Goal: Transaction & Acquisition: Purchase product/service

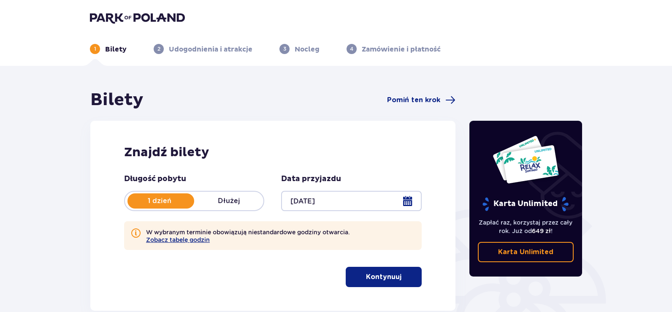
click at [367, 277] on p "Kontynuuj" at bounding box center [383, 276] width 35 height 9
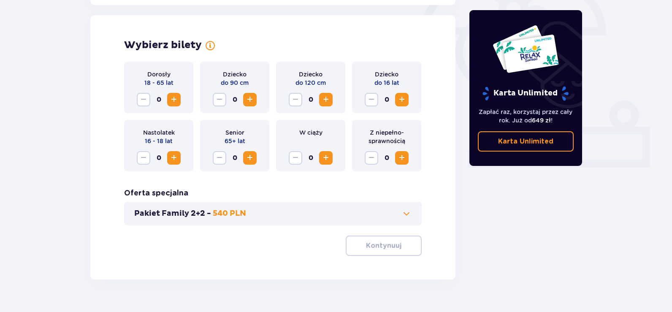
scroll to position [274, 0]
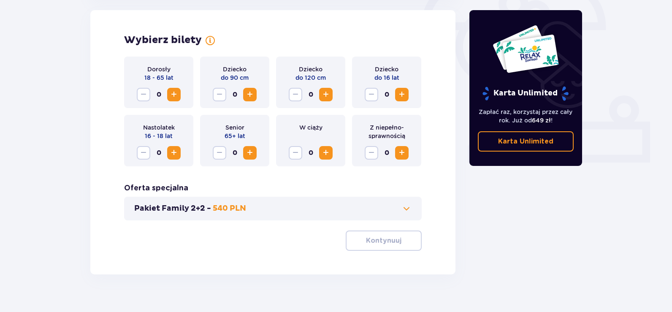
click at [405, 90] on span "Zwiększ" at bounding box center [402, 95] width 10 height 10
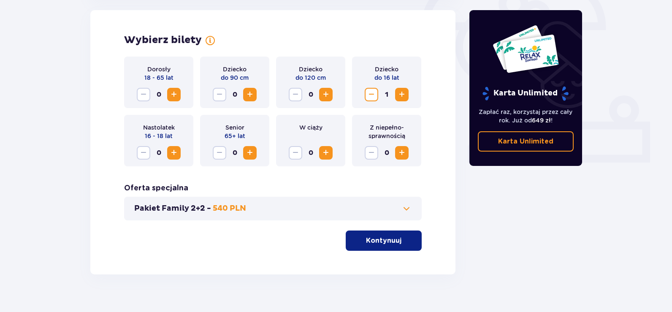
click at [405, 90] on span "Zwiększ" at bounding box center [402, 95] width 10 height 10
click at [179, 92] on span "Zwiększ" at bounding box center [174, 95] width 10 height 10
click at [180, 92] on button "Zwiększ" at bounding box center [174, 95] width 14 height 14
click at [406, 206] on span at bounding box center [407, 209] width 10 height 10
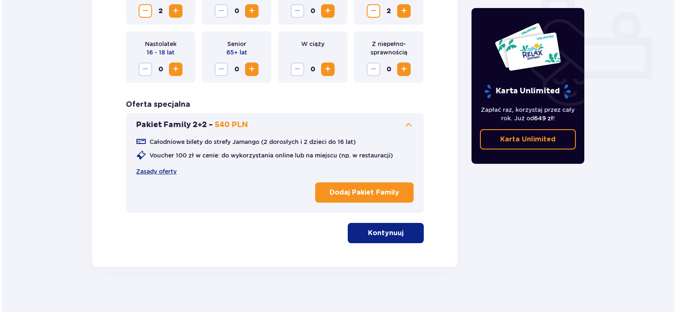
scroll to position [358, 0]
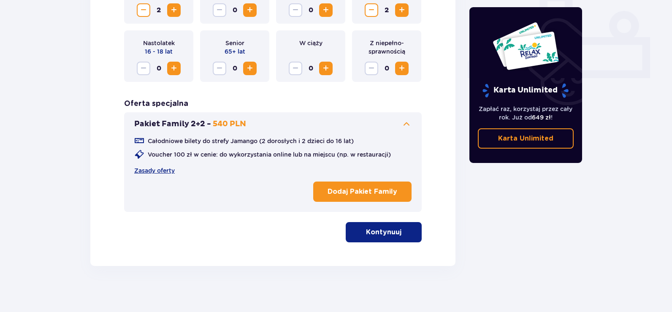
click at [371, 190] on p "Dodaj Pakiet Family" at bounding box center [363, 191] width 70 height 9
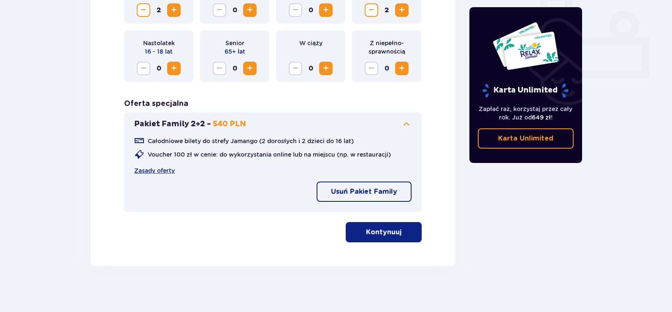
click at [388, 229] on p "Kontynuuj" at bounding box center [383, 232] width 35 height 9
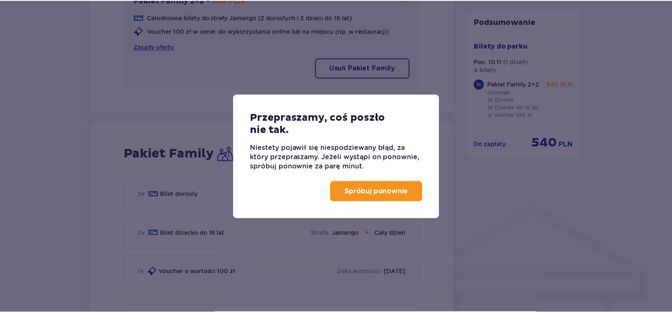
scroll to position [584, 0]
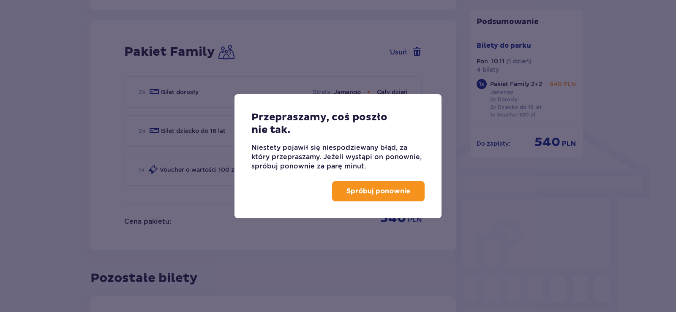
click at [367, 190] on p "Spróbuj ponownie" at bounding box center [378, 191] width 64 height 9
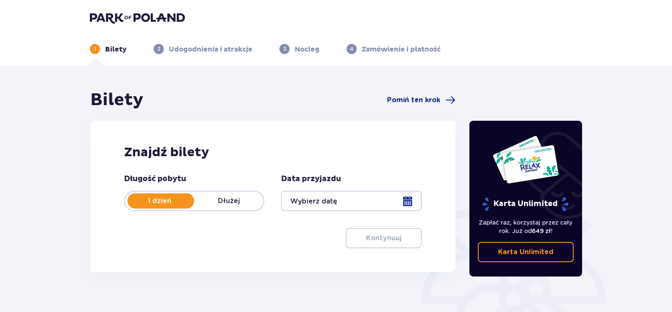
click at [307, 192] on div at bounding box center [351, 201] width 140 height 20
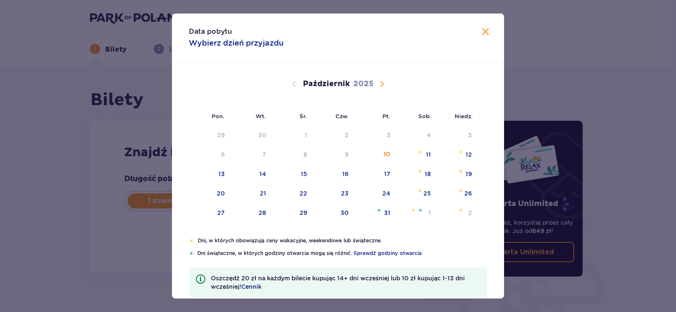
click at [379, 84] on span "Następny miesiąc" at bounding box center [382, 84] width 10 height 10
click at [381, 84] on span "Następny miesiąc" at bounding box center [382, 84] width 10 height 10
click at [294, 84] on span "Poprzedni miesiąc" at bounding box center [294, 84] width 10 height 10
click at [218, 170] on div "10" at bounding box center [221, 174] width 7 height 8
type input "10.11.25"
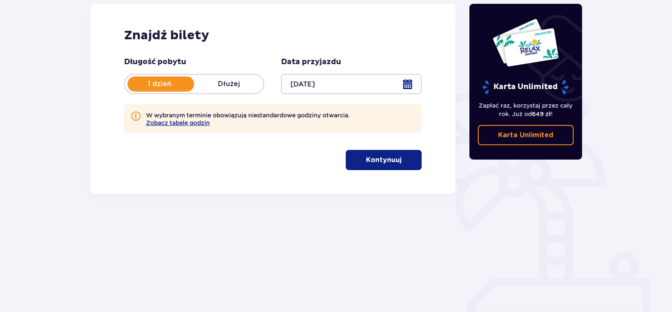
scroll to position [118, 0]
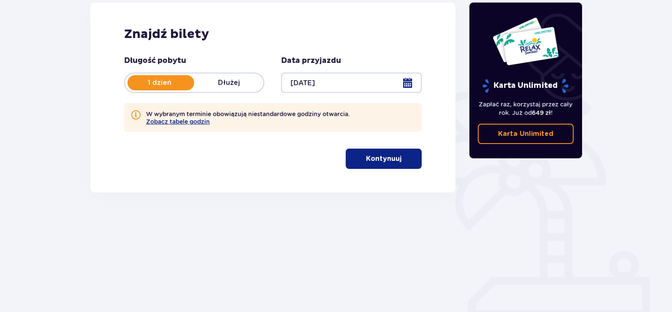
click at [372, 157] on p "Kontynuuj" at bounding box center [383, 158] width 35 height 9
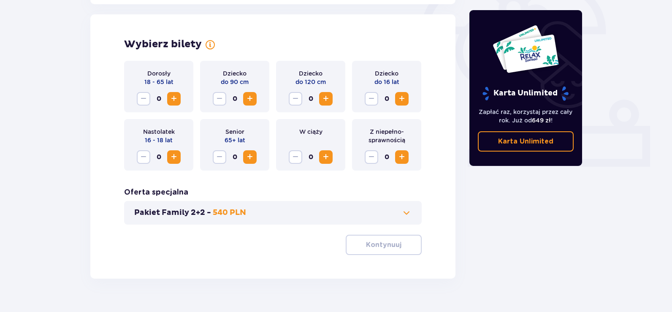
scroll to position [274, 0]
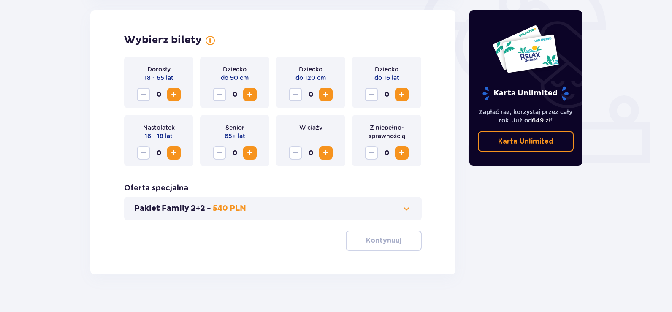
click at [175, 92] on span "Zwiększ" at bounding box center [174, 95] width 10 height 10
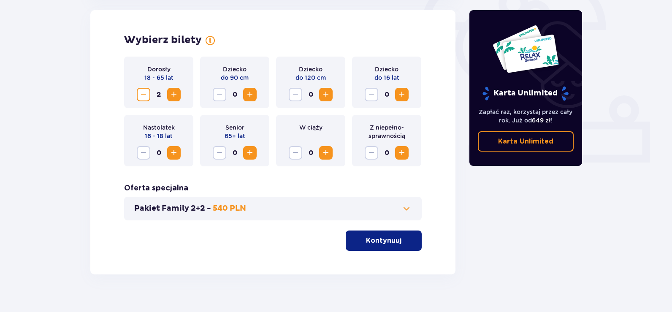
click at [402, 94] on span "Zwiększ" at bounding box center [402, 95] width 10 height 10
click at [402, 93] on span "Zwiększ" at bounding box center [402, 95] width 10 height 10
click at [395, 236] on button "Kontynuuj" at bounding box center [384, 241] width 76 height 20
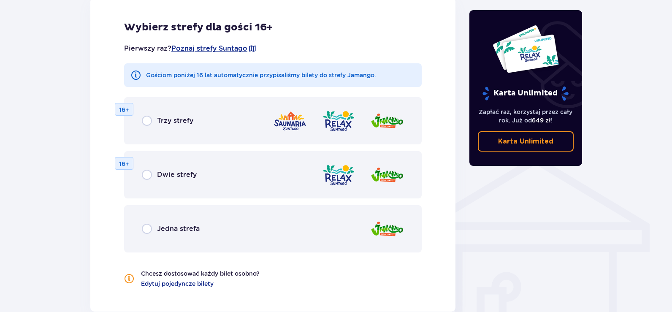
scroll to position [550, 0]
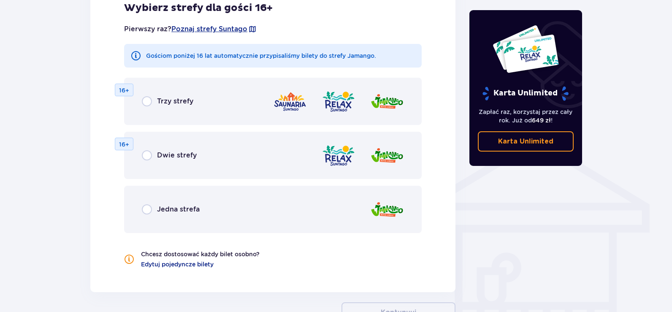
click at [145, 208] on input "radio" at bounding box center [147, 209] width 10 height 10
radio input "true"
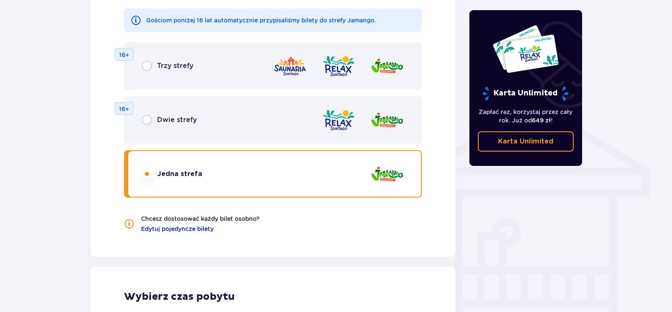
scroll to position [579, 0]
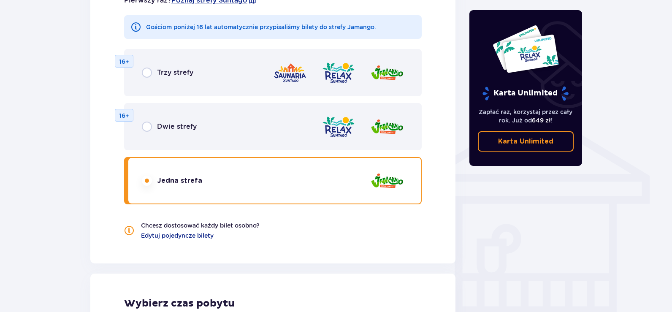
click at [146, 126] on input "radio" at bounding box center [147, 127] width 10 height 10
radio input "true"
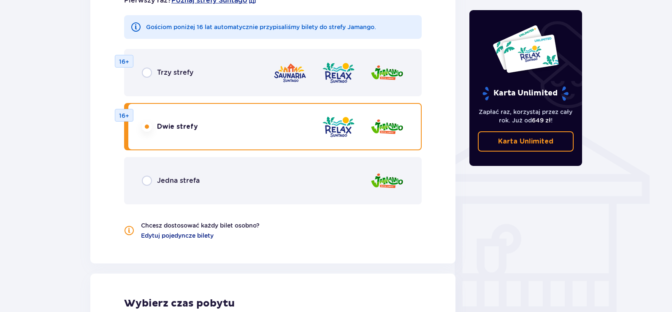
click at [147, 70] on input "radio" at bounding box center [147, 73] width 10 height 10
radio input "true"
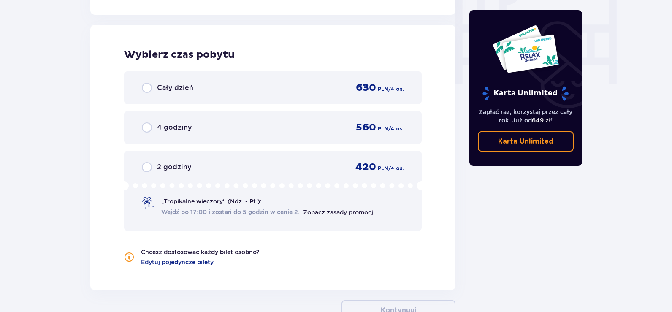
scroll to position [832, 0]
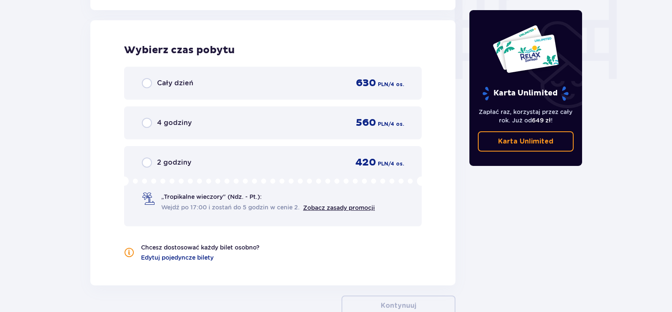
click at [146, 125] on input "radio" at bounding box center [147, 123] width 10 height 10
radio input "true"
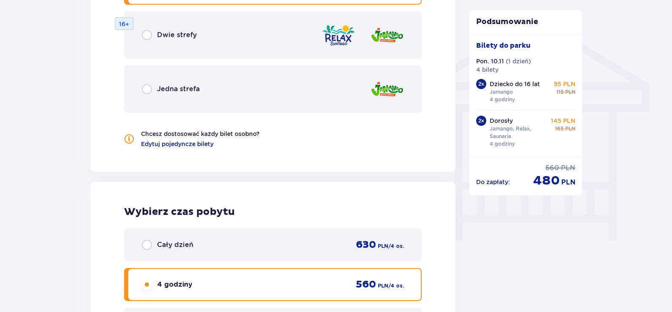
scroll to position [638, 0]
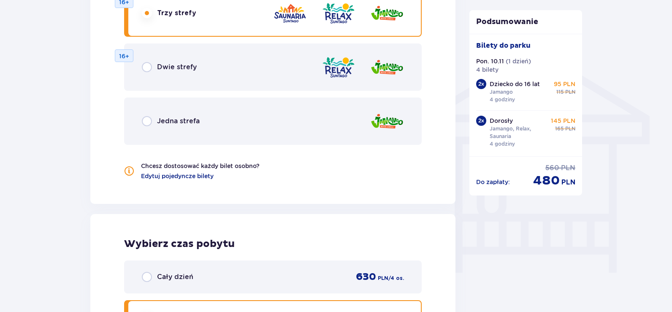
click at [145, 68] on input "radio" at bounding box center [147, 67] width 10 height 10
radio input "true"
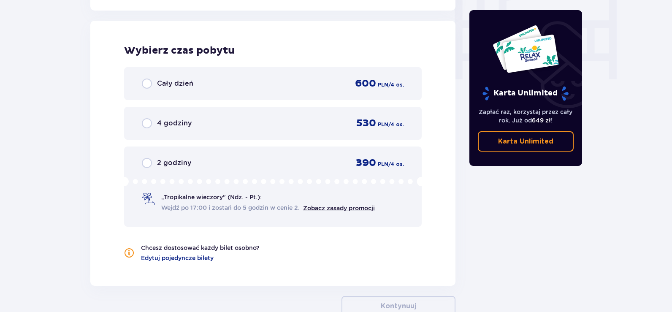
scroll to position [832, 0]
click at [146, 121] on input "radio" at bounding box center [147, 123] width 10 height 10
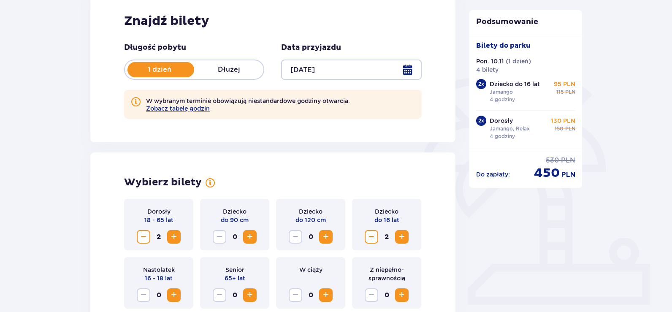
scroll to position [0, 0]
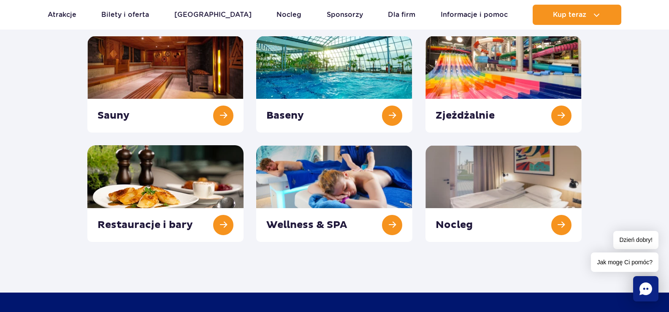
scroll to position [127, 0]
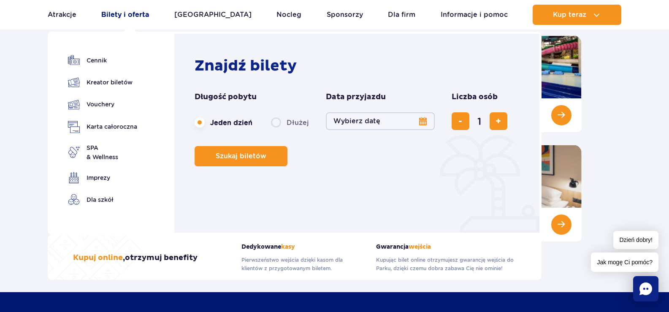
click at [122, 14] on link "Bilety i oferta" at bounding box center [125, 15] width 48 height 20
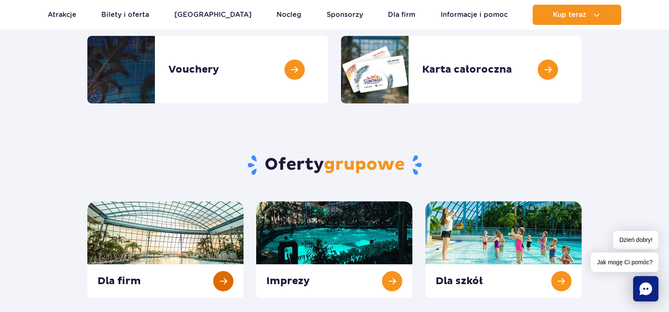
scroll to position [84, 0]
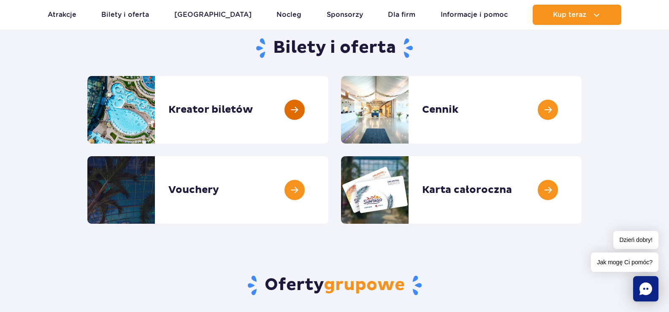
click at [329, 107] on link at bounding box center [329, 110] width 0 height 68
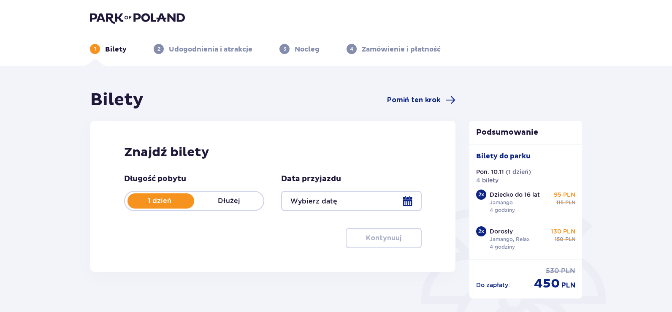
type input "[DATE]"
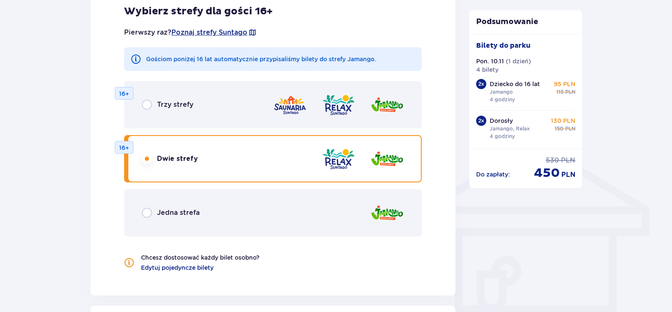
scroll to position [549, 0]
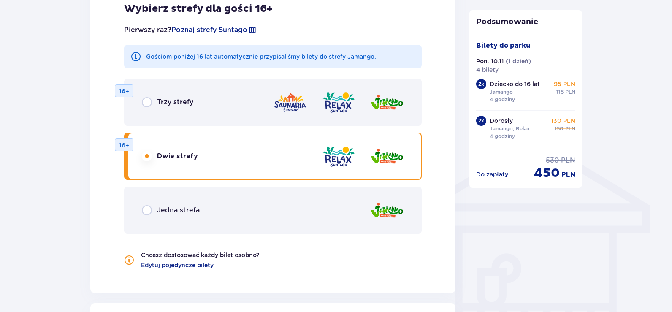
click at [296, 103] on img at bounding box center [290, 102] width 34 height 24
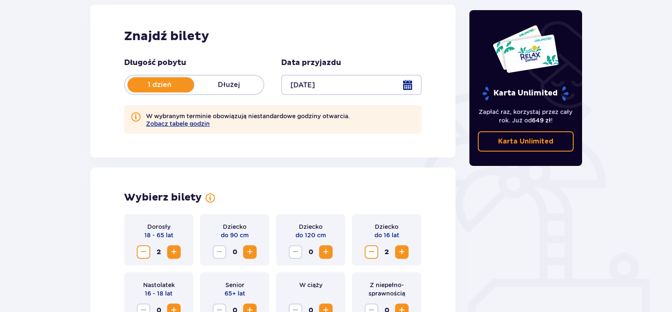
scroll to position [0, 0]
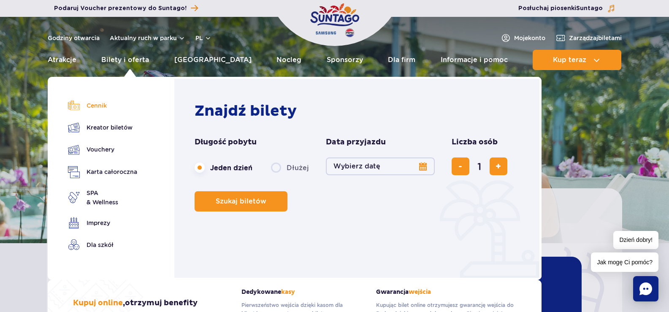
click at [100, 103] on link "Cennik" at bounding box center [102, 106] width 69 height 12
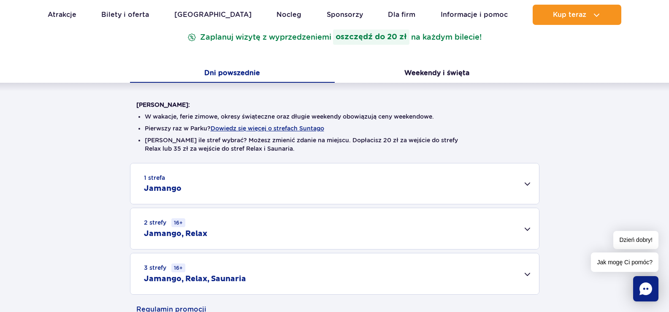
scroll to position [169, 0]
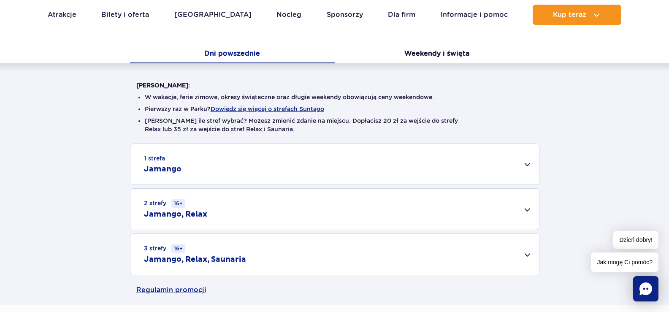
click at [528, 165] on div "1 strefa Jamango" at bounding box center [334, 164] width 409 height 41
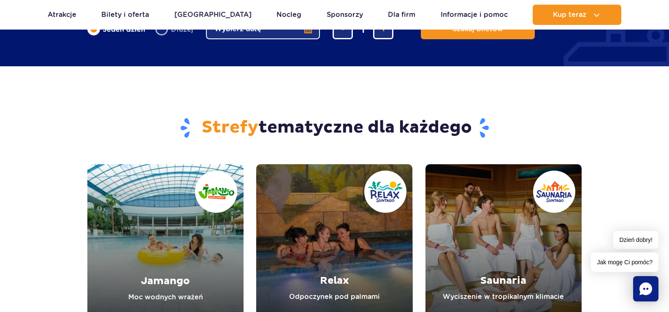
scroll to position [1182, 0]
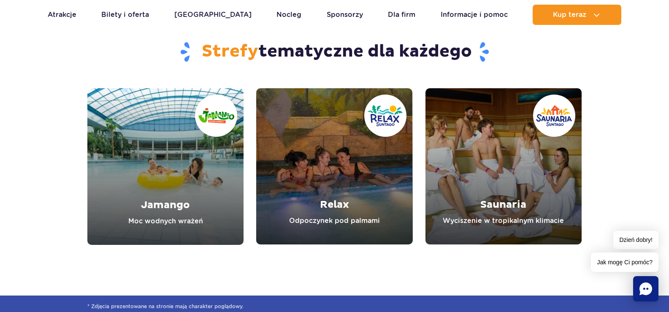
click at [510, 173] on link "Saunaria" at bounding box center [504, 166] width 156 height 156
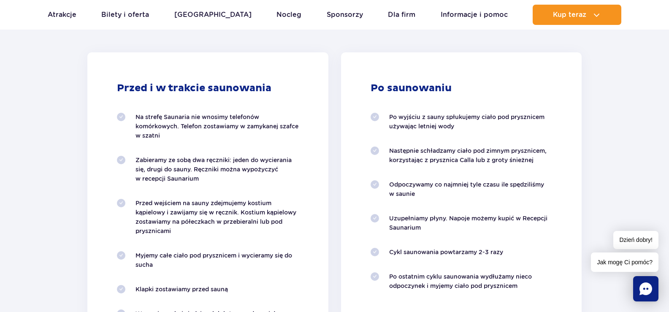
scroll to position [676, 0]
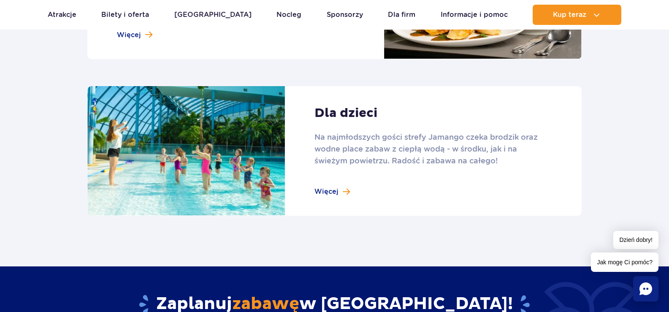
scroll to position [1182, 0]
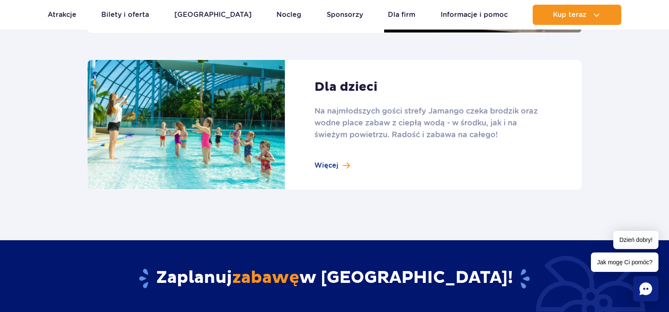
click at [348, 164] on link at bounding box center [334, 125] width 494 height 130
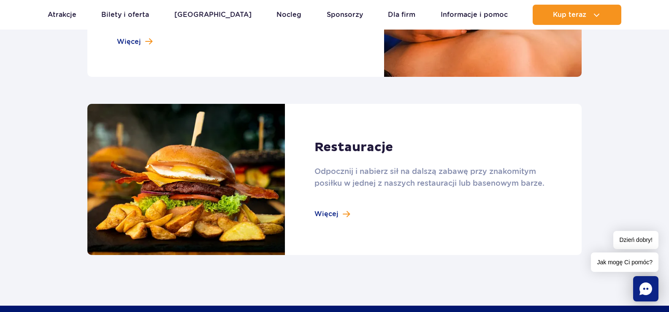
scroll to position [887, 0]
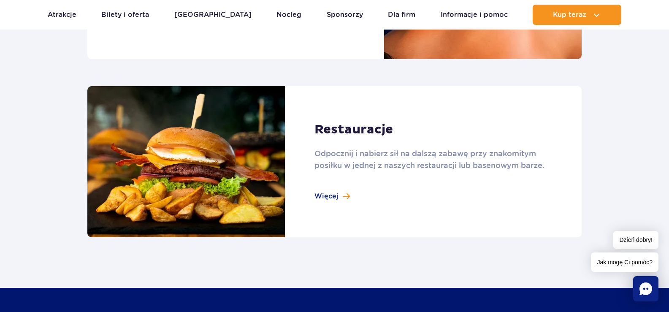
click at [327, 194] on link at bounding box center [334, 162] width 494 height 152
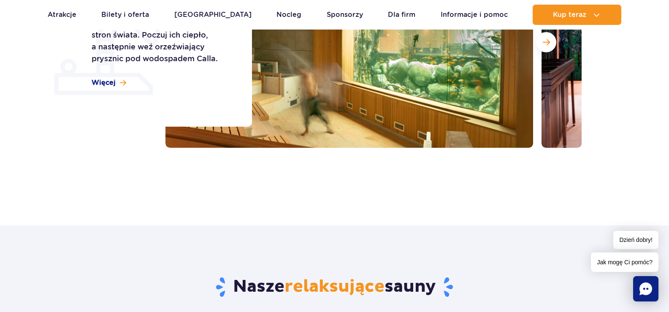
scroll to position [42, 0]
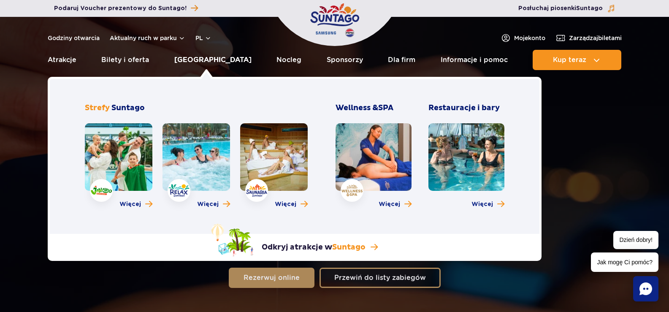
click at [197, 61] on link "[GEOGRAPHIC_DATA]" at bounding box center [212, 60] width 77 height 20
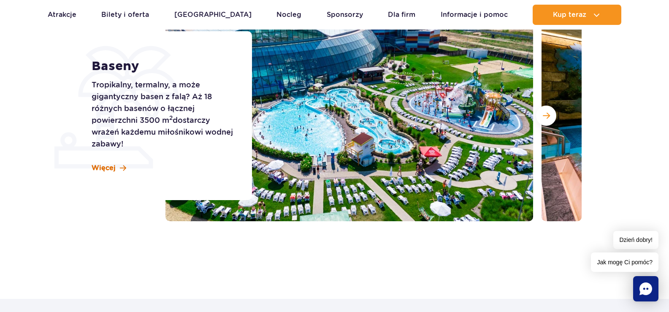
click at [103, 168] on span "Więcej" at bounding box center [104, 167] width 24 height 9
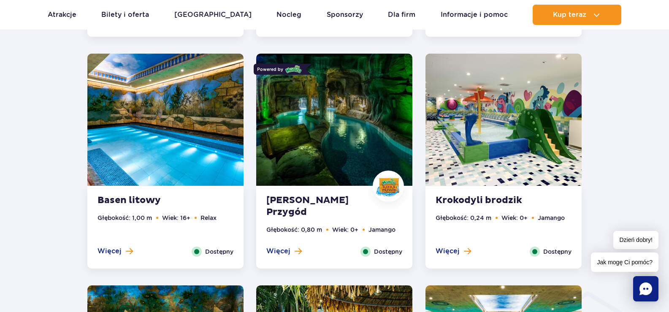
scroll to position [806, 0]
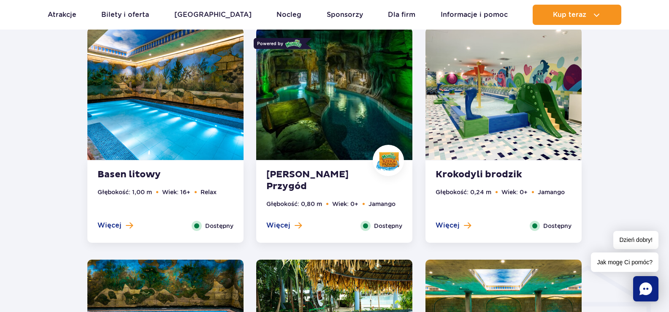
click at [279, 225] on span "Więcej" at bounding box center [278, 225] width 24 height 9
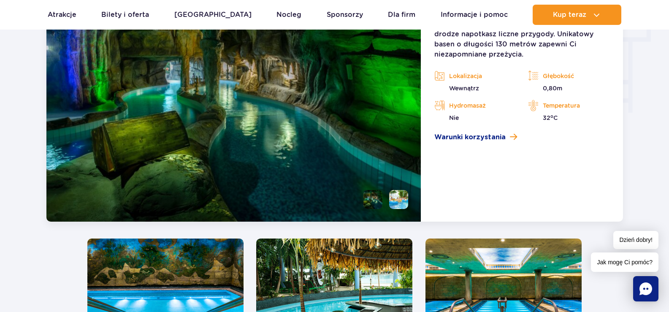
scroll to position [1059, 0]
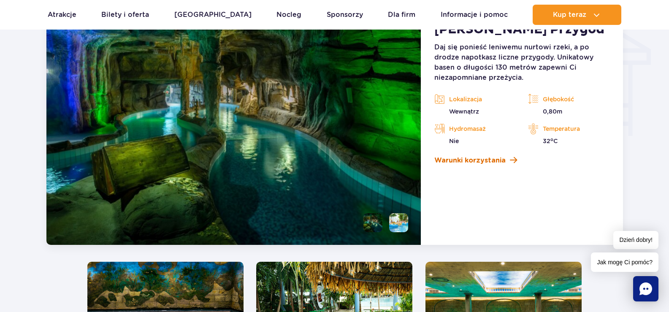
click at [510, 158] on span at bounding box center [513, 160] width 7 height 8
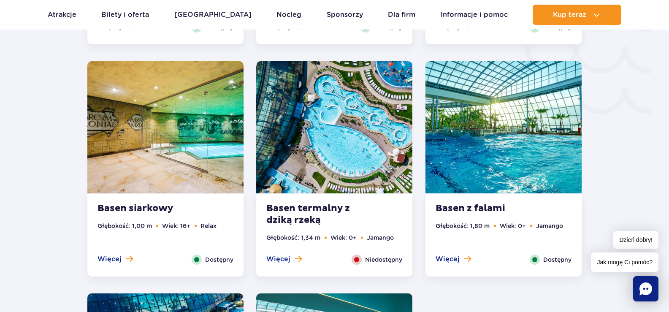
scroll to position [1482, 0]
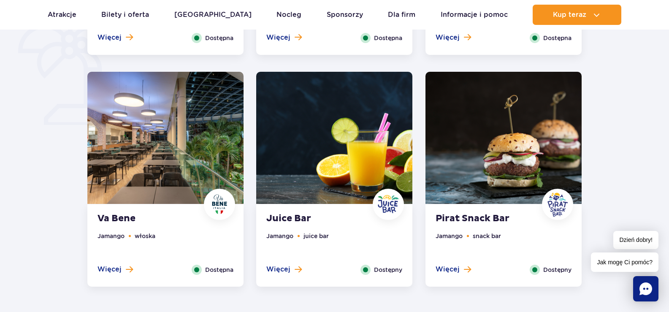
scroll to position [464, 0]
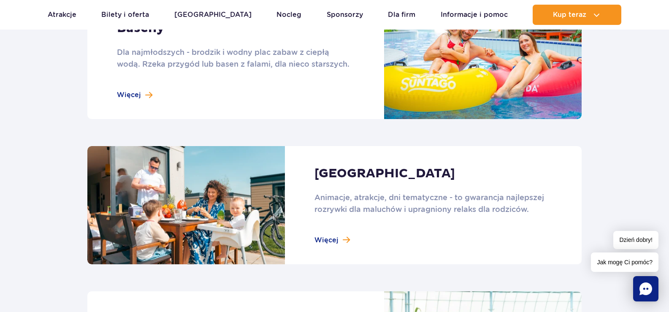
scroll to position [760, 0]
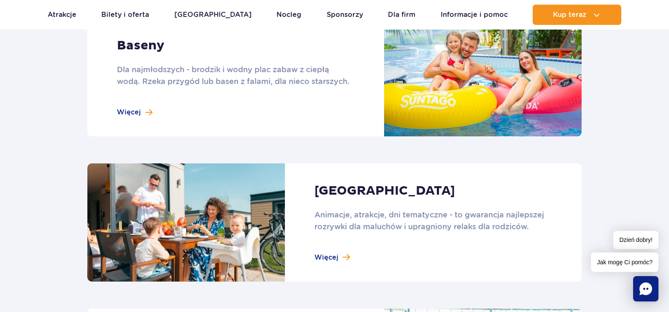
click at [148, 109] on link at bounding box center [334, 78] width 494 height 118
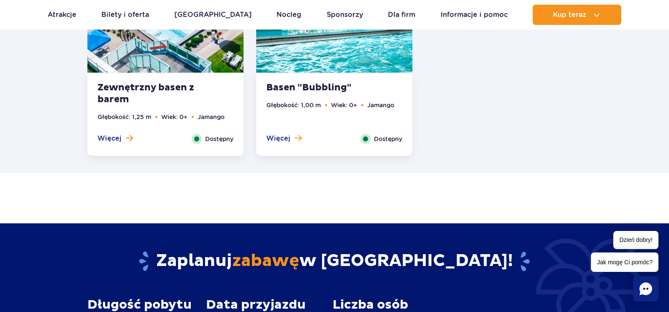
scroll to position [1605, 0]
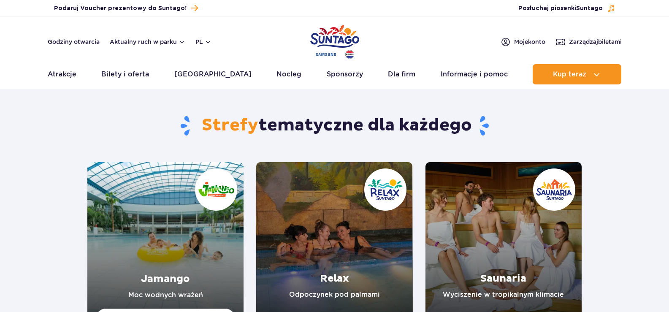
click at [352, 236] on link "Relax" at bounding box center [334, 240] width 156 height 156
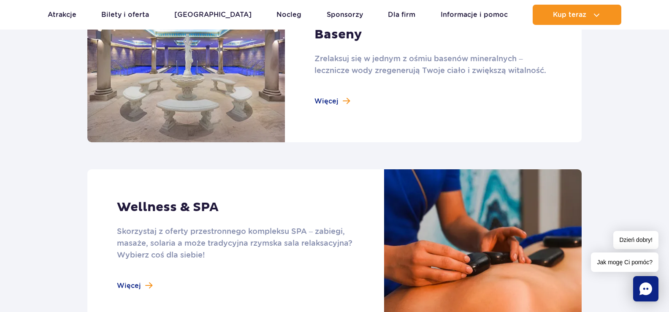
scroll to position [676, 0]
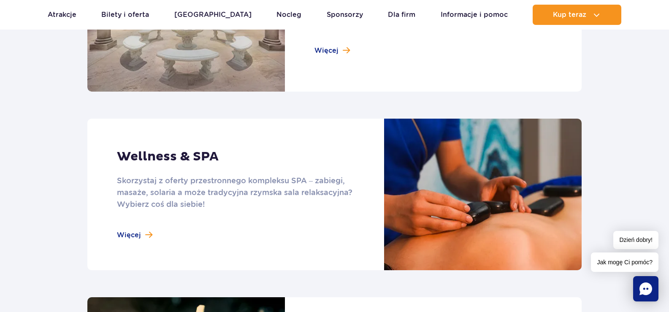
click at [122, 234] on link at bounding box center [334, 195] width 494 height 152
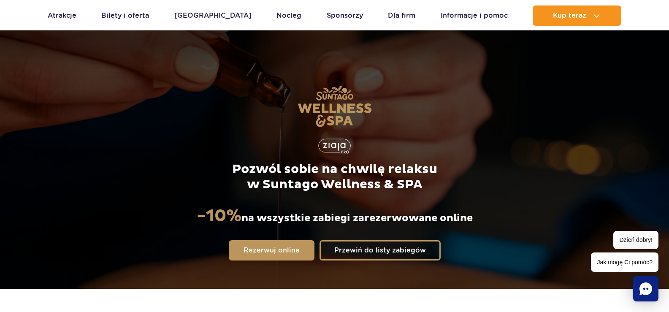
scroll to position [42, 0]
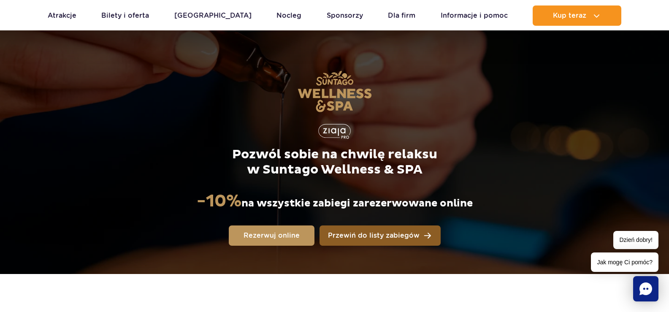
click at [416, 236] on span "Przewiń do listy zabiegów" at bounding box center [374, 235] width 92 height 7
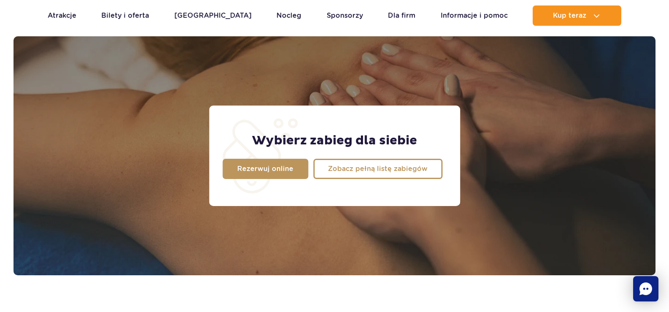
scroll to position [666, 0]
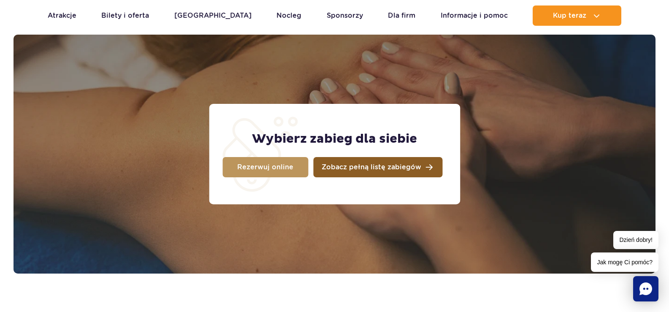
click at [354, 169] on span "Zobacz pełną listę zabiegów" at bounding box center [372, 167] width 100 height 7
